Goal: Find specific page/section: Find specific page/section

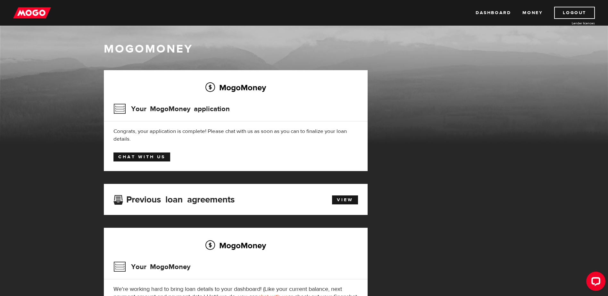
click at [147, 158] on link "Chat with us" at bounding box center [141, 157] width 57 height 9
click at [349, 201] on link "View" at bounding box center [345, 199] width 26 height 9
click at [338, 198] on link "View" at bounding box center [345, 199] width 26 height 9
click at [348, 201] on link "View" at bounding box center [345, 199] width 26 height 9
